Goal: Information Seeking & Learning: Learn about a topic

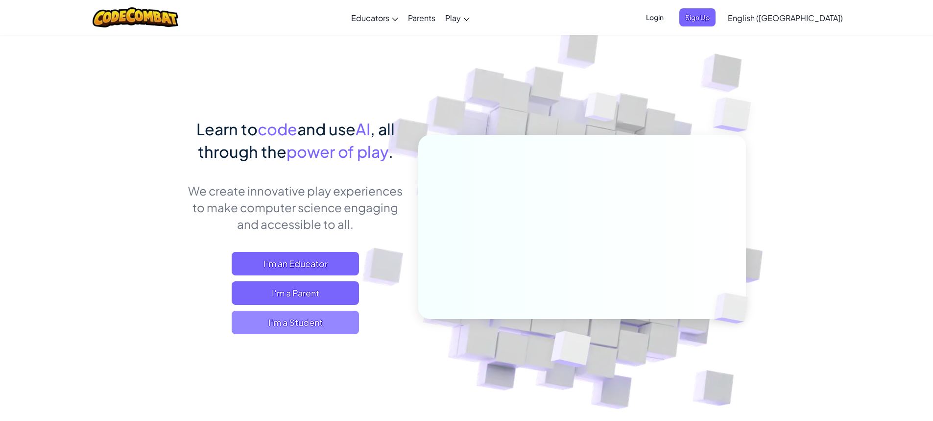
click at [274, 327] on span "I'm a Student" at bounding box center [295, 323] width 127 height 24
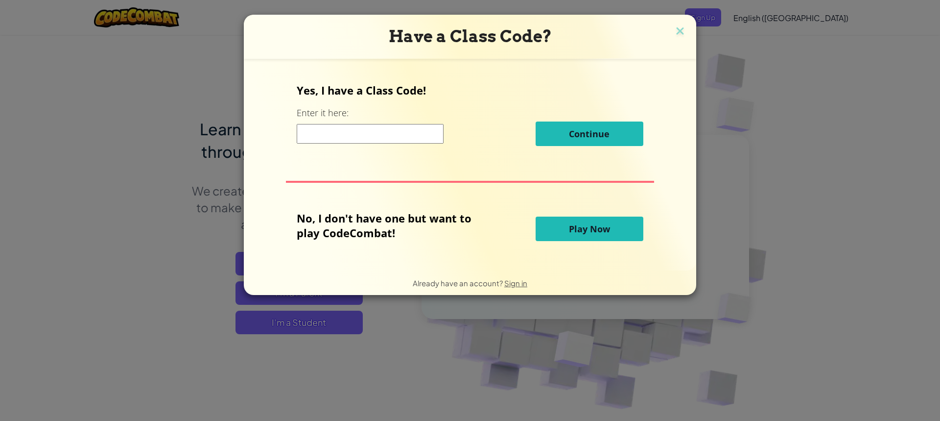
click at [600, 227] on span "Play Now" at bounding box center [589, 229] width 41 height 12
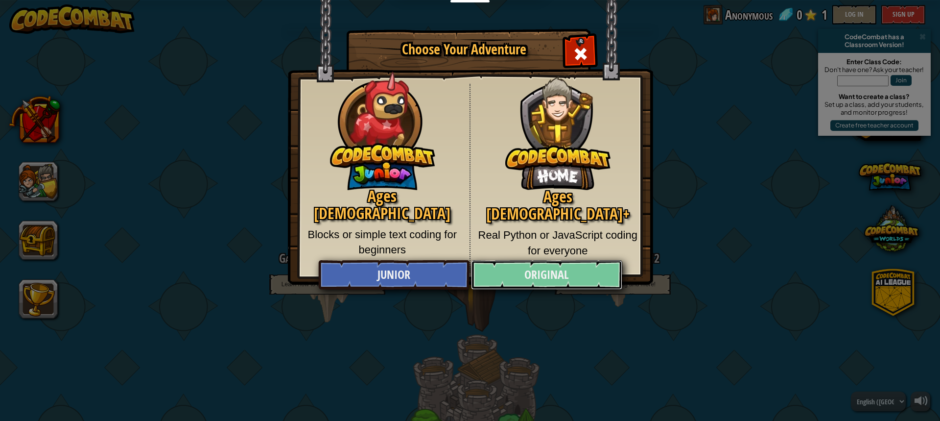
click at [581, 277] on link "Original" at bounding box center [546, 274] width 151 height 29
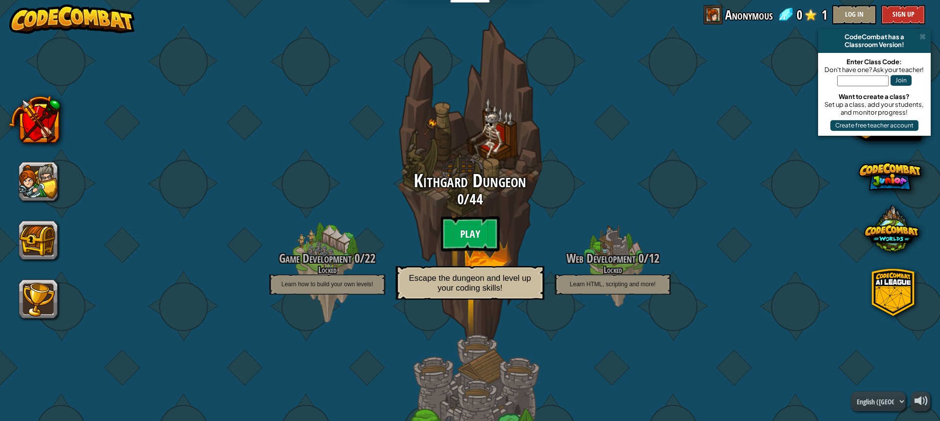
click at [477, 228] on btn "Play" at bounding box center [470, 233] width 59 height 35
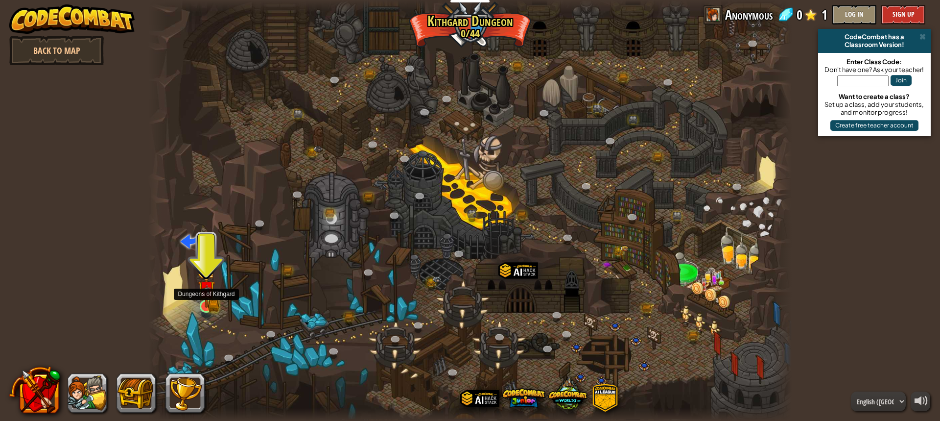
click at [213, 305] on div at bounding box center [206, 306] width 13 height 13
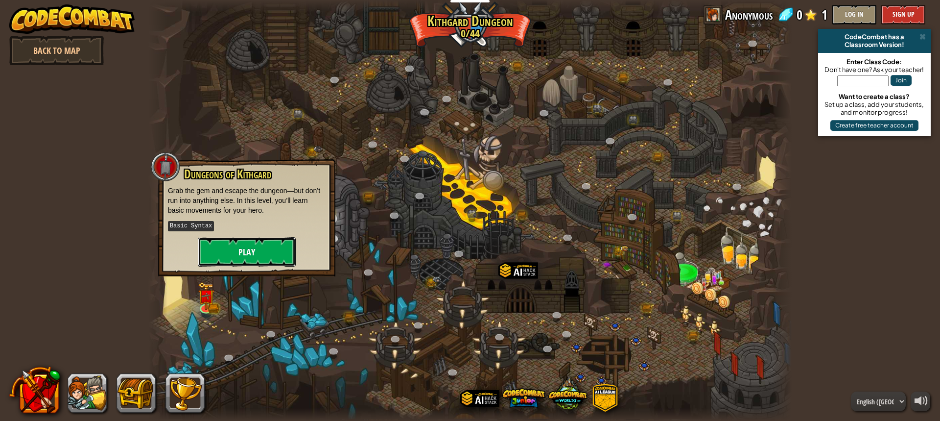
click at [240, 252] on button "Play" at bounding box center [247, 251] width 98 height 29
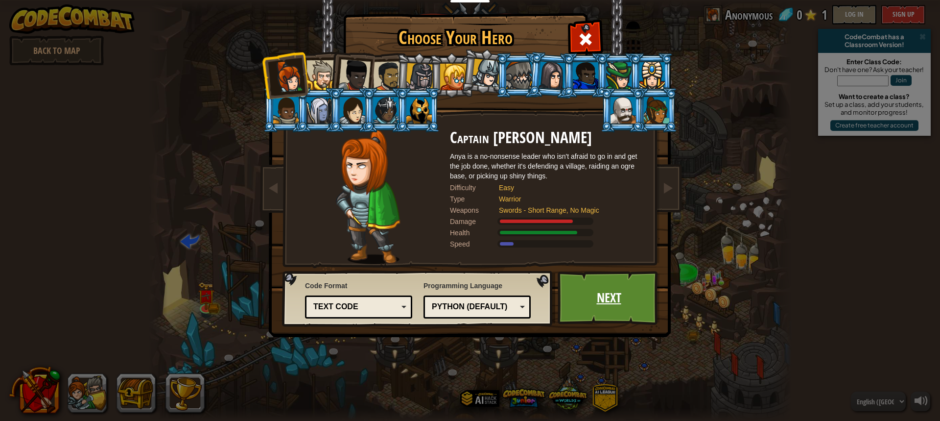
drag, startPoint x: 639, startPoint y: 318, endPoint x: 646, endPoint y: 319, distance: 6.4
click at [646, 319] on link "Next" at bounding box center [609, 298] width 102 height 54
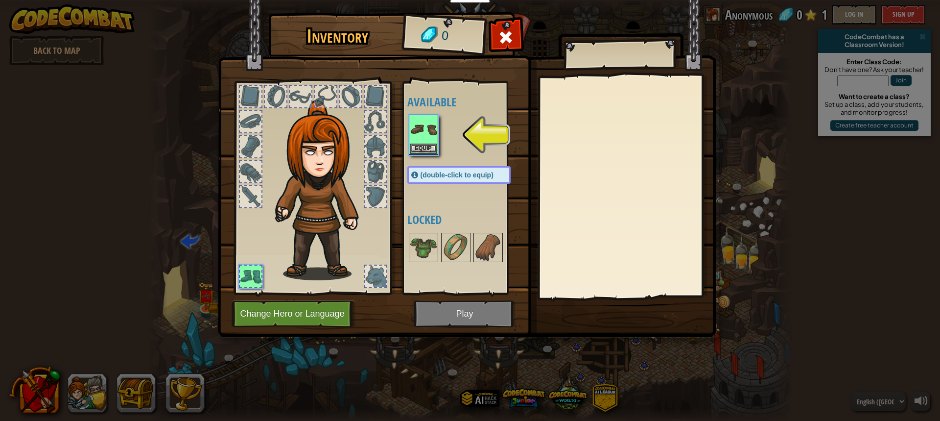
click at [489, 317] on img at bounding box center [467, 159] width 498 height 356
click at [433, 146] on div "Inventory 0 Available Equip (double-click to equip) Locked Equip Unequip Subscr…" at bounding box center [470, 210] width 940 height 421
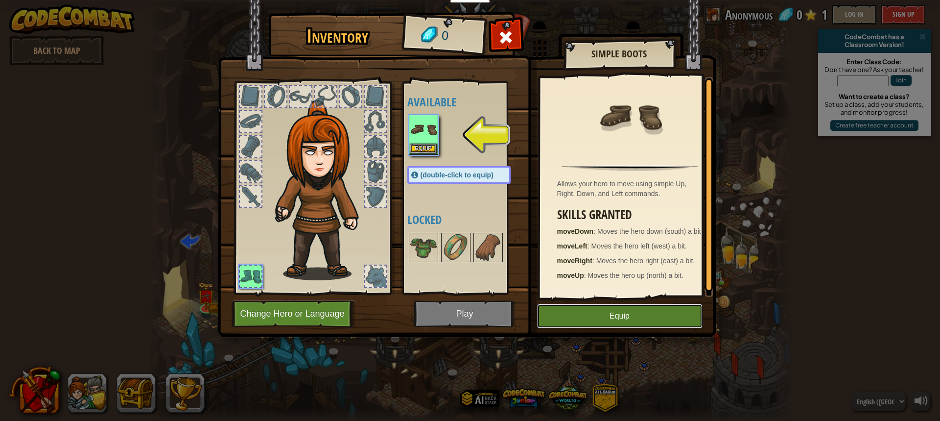
click at [598, 321] on button "Equip" at bounding box center [620, 316] width 166 height 24
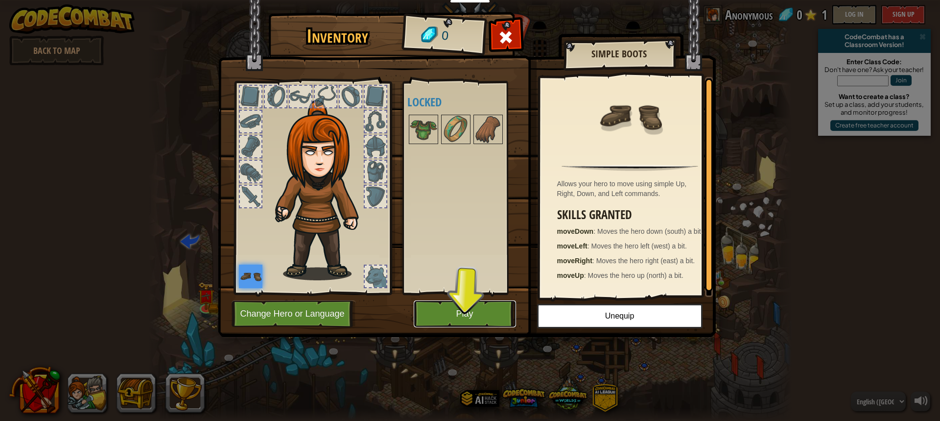
click at [501, 314] on button "Play" at bounding box center [465, 313] width 102 height 27
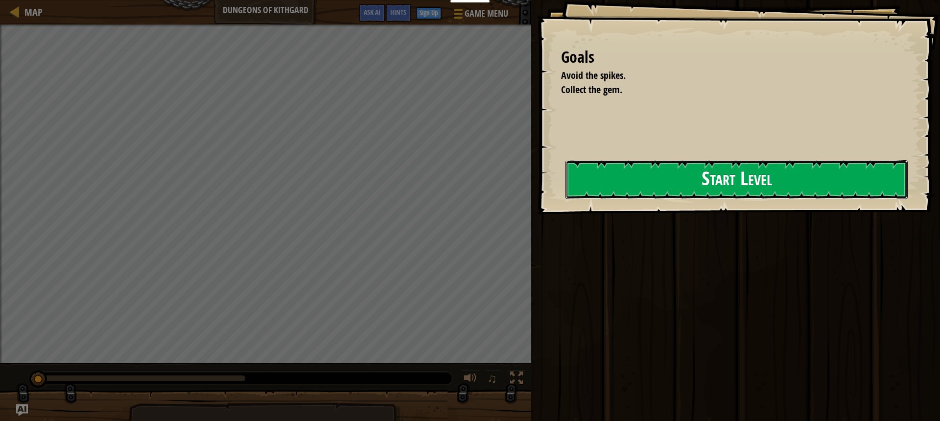
click at [640, 179] on button "Start Level" at bounding box center [737, 179] width 342 height 39
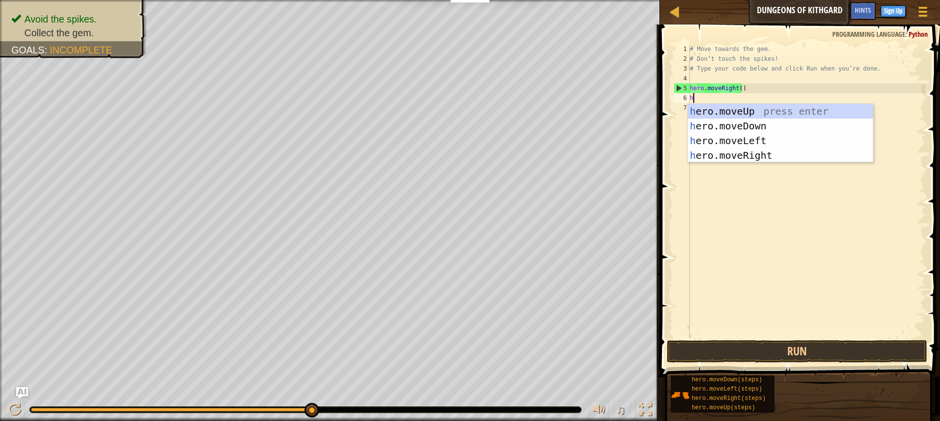
scroll to position [4, 0]
type textarea "hero"
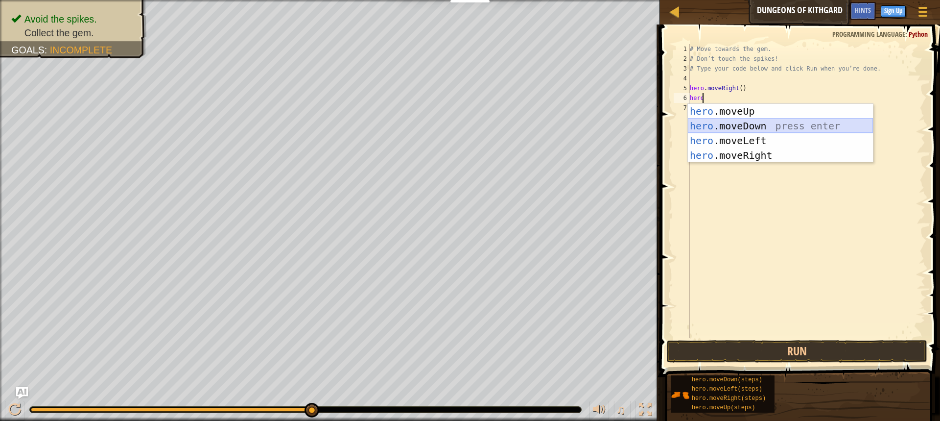
drag, startPoint x: 759, startPoint y: 119, endPoint x: 768, endPoint y: 122, distance: 9.6
click at [768, 122] on div "hero .moveUp press enter hero .moveDown press enter hero .moveLeft press enter …" at bounding box center [780, 148] width 185 height 88
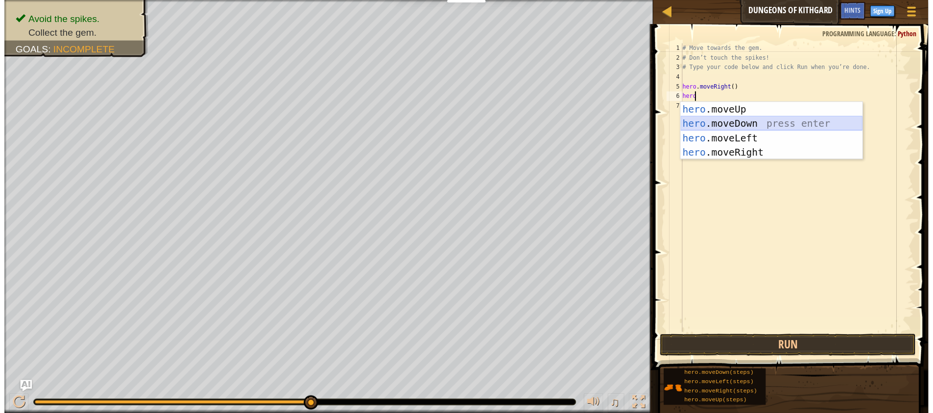
scroll to position [4, 0]
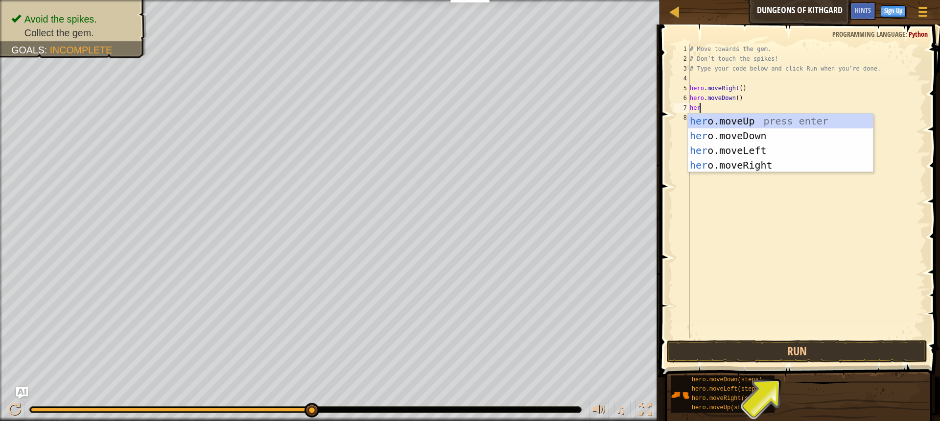
type textarea "hero"
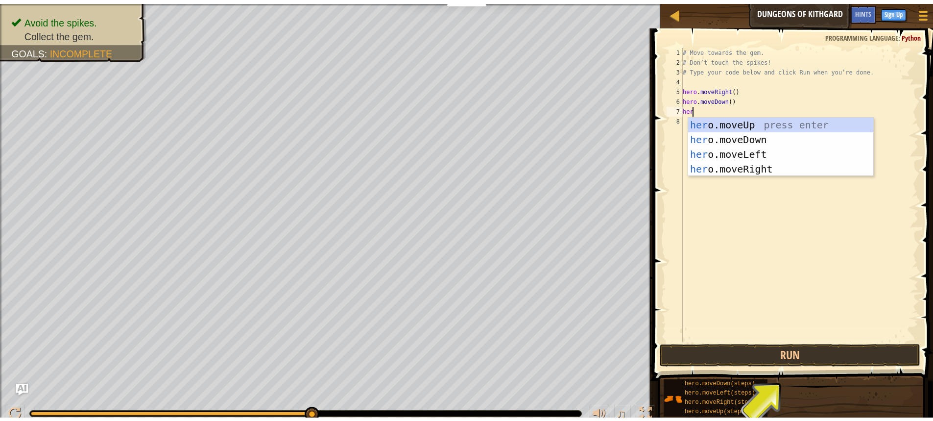
scroll to position [4, 0]
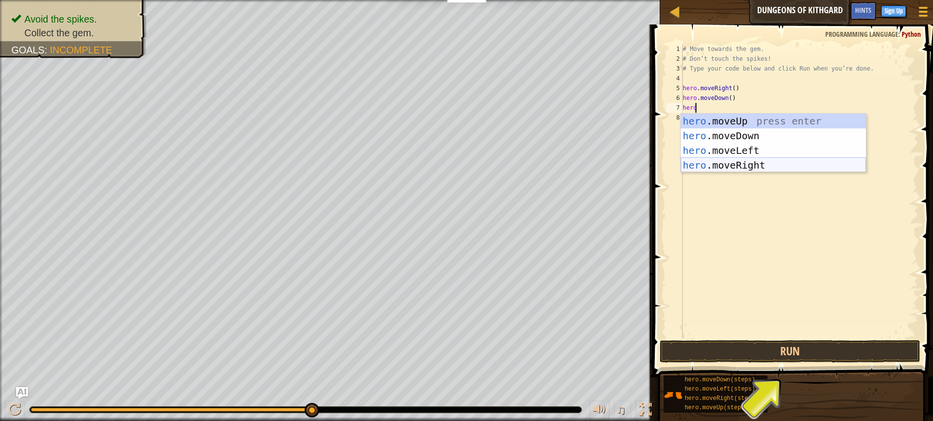
click at [770, 159] on div "hero .moveUp press enter hero .moveDown press enter hero .moveLeft press enter …" at bounding box center [773, 158] width 185 height 88
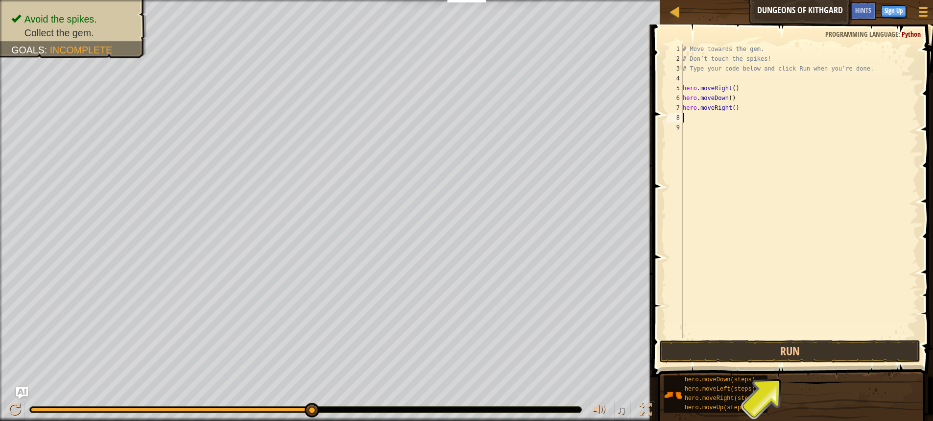
scroll to position [4, 0]
click at [731, 348] on button "Run" at bounding box center [790, 351] width 261 height 23
